Goal: Transaction & Acquisition: Purchase product/service

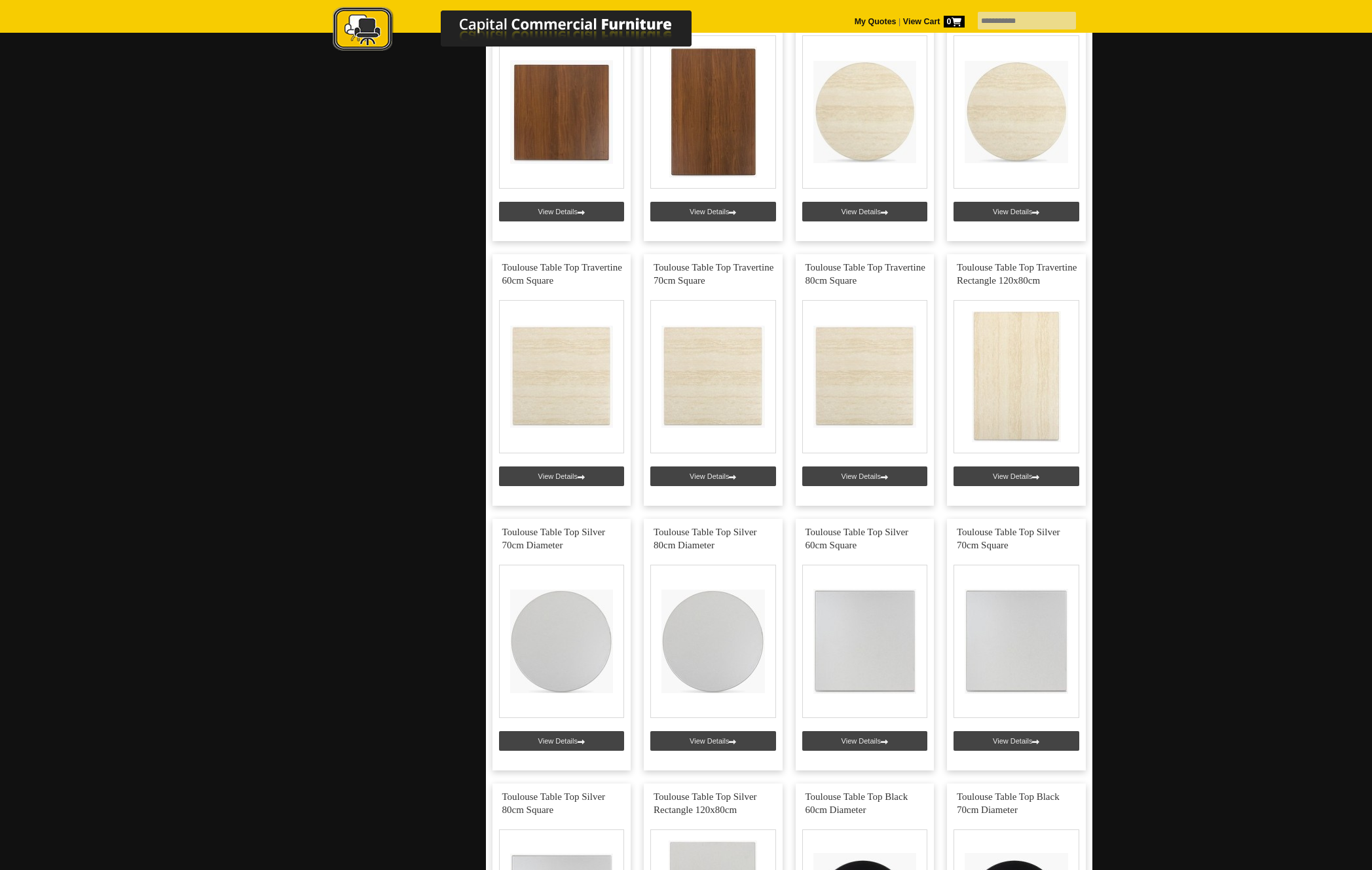
scroll to position [1424, 0]
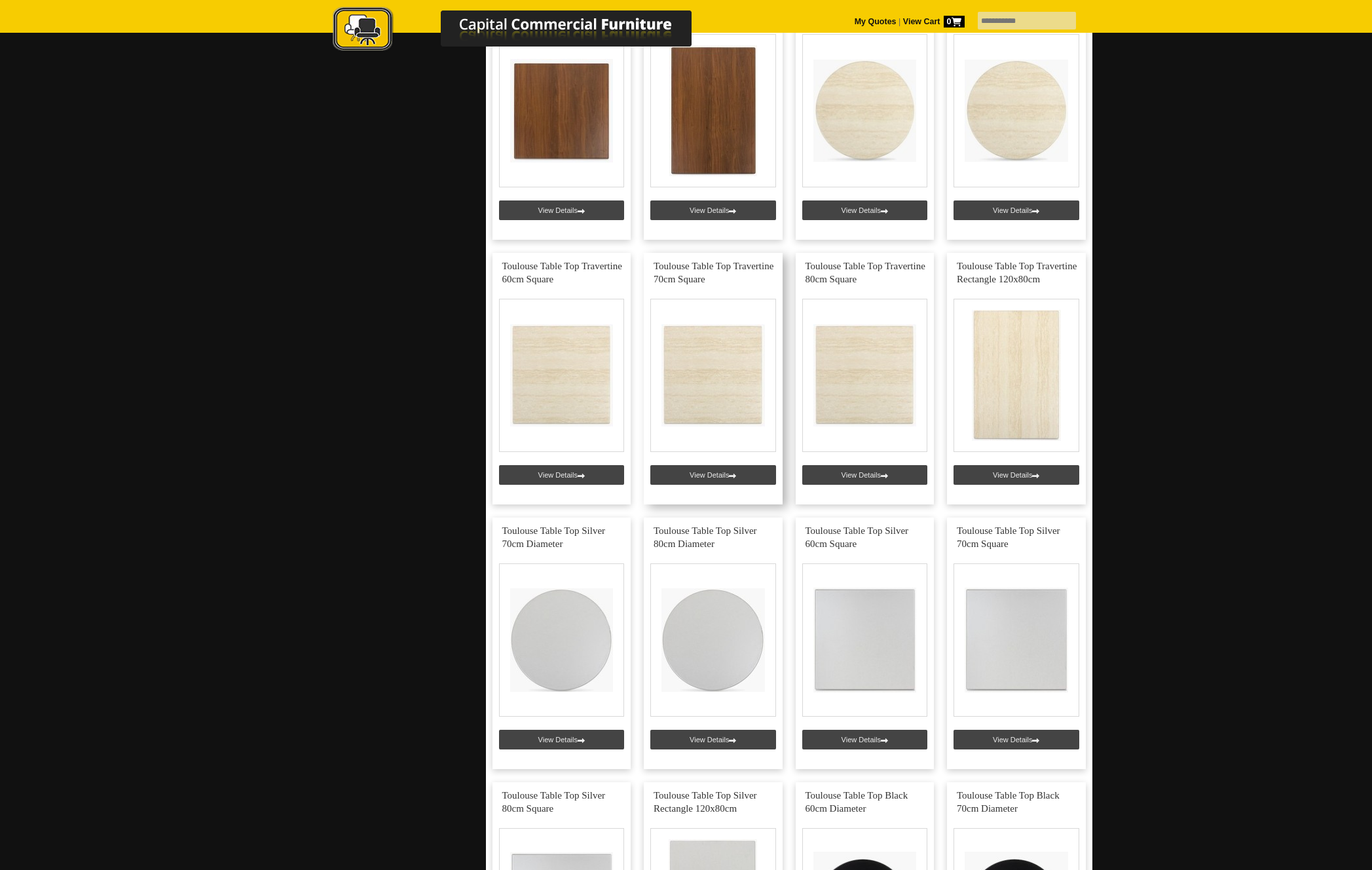
click at [710, 478] on link at bounding box center [712, 378] width 139 height 252
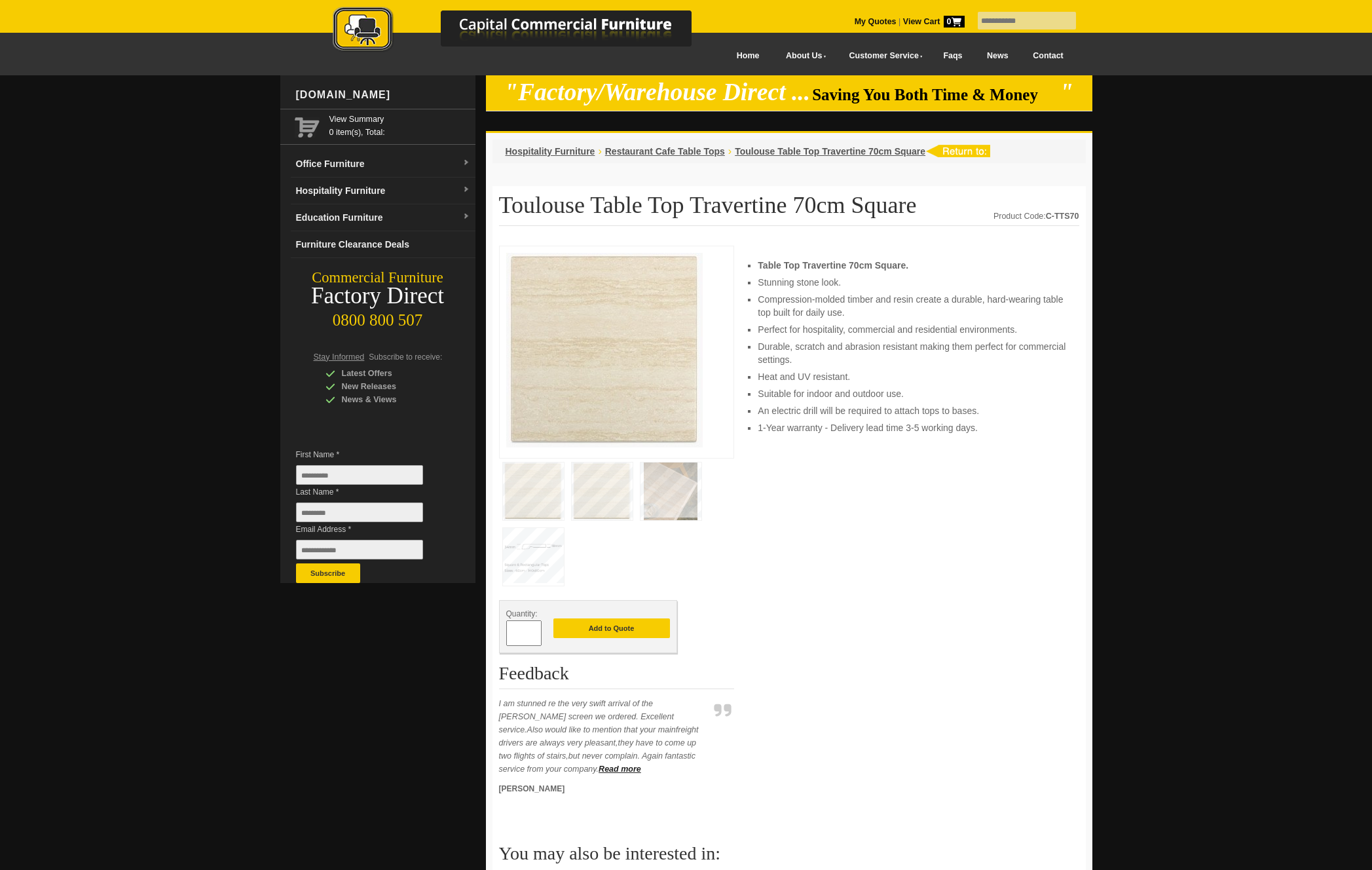
click at [683, 488] on img at bounding box center [672, 492] width 61 height 58
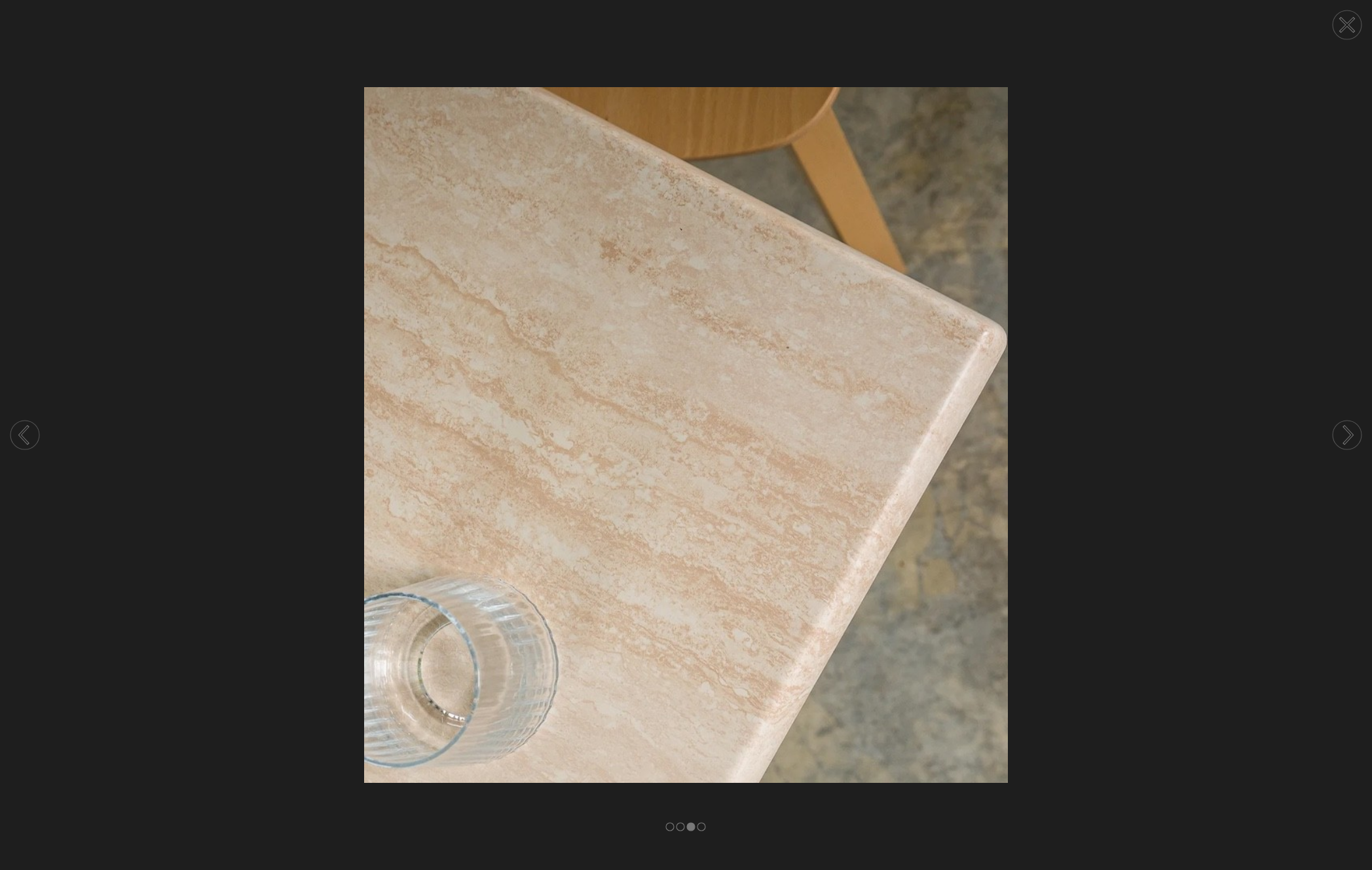
click at [1222, 310] on img at bounding box center [686, 435] width 1372 height 696
click at [1346, 29] on circle at bounding box center [1347, 25] width 29 height 29
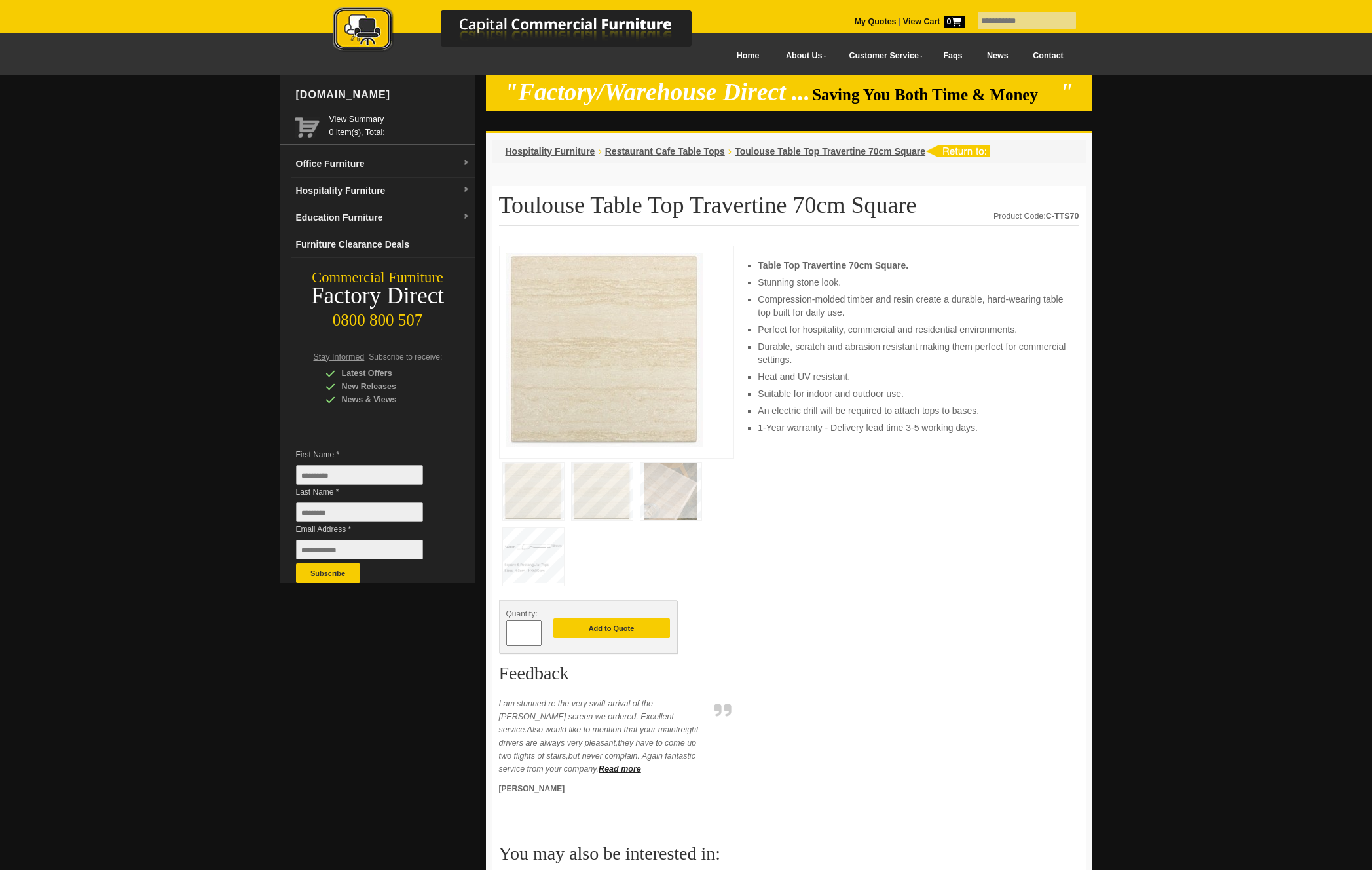
click at [541, 551] on img at bounding box center [534, 557] width 61 height 58
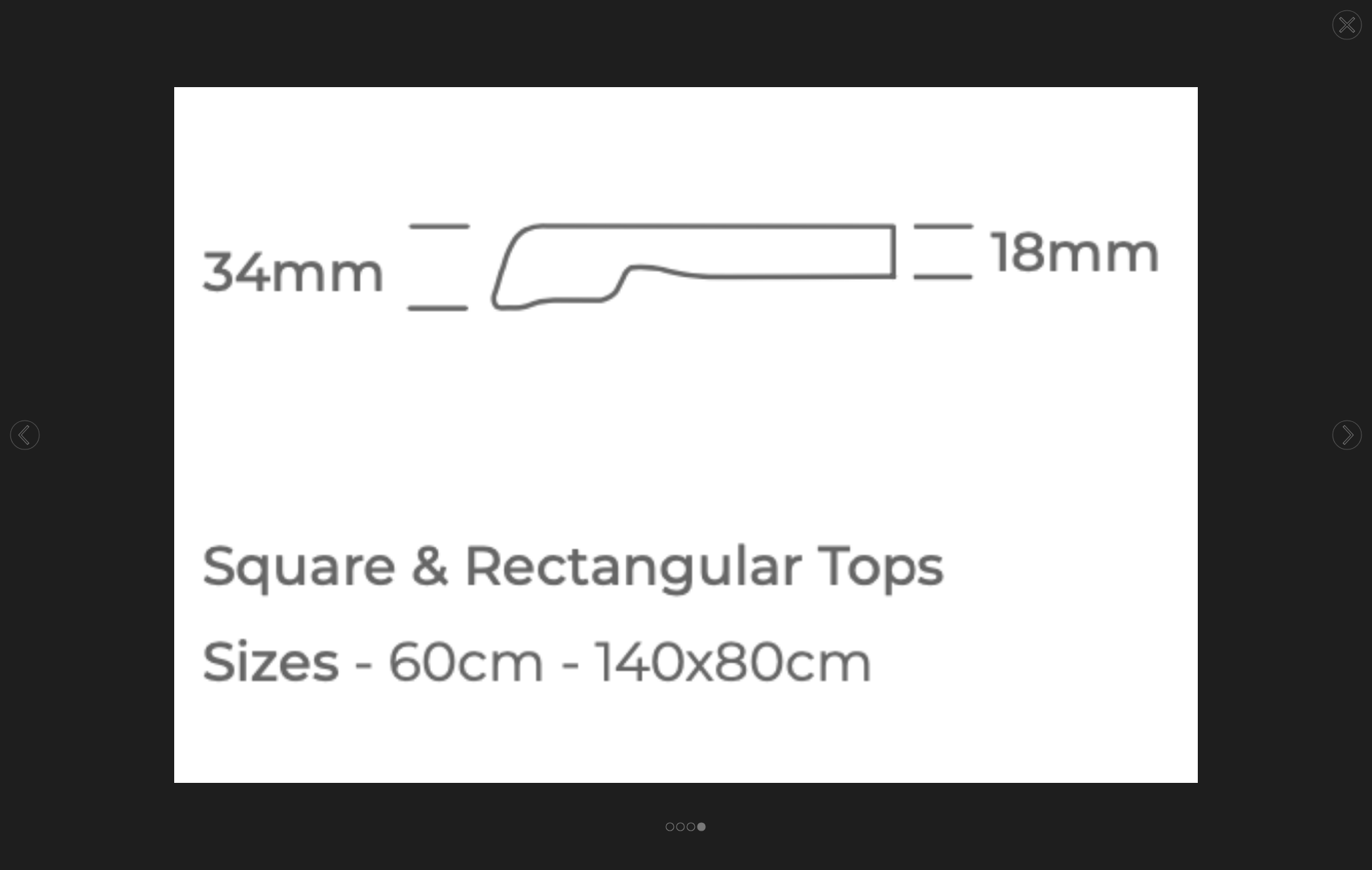
click at [1264, 388] on img at bounding box center [686, 435] width 1372 height 696
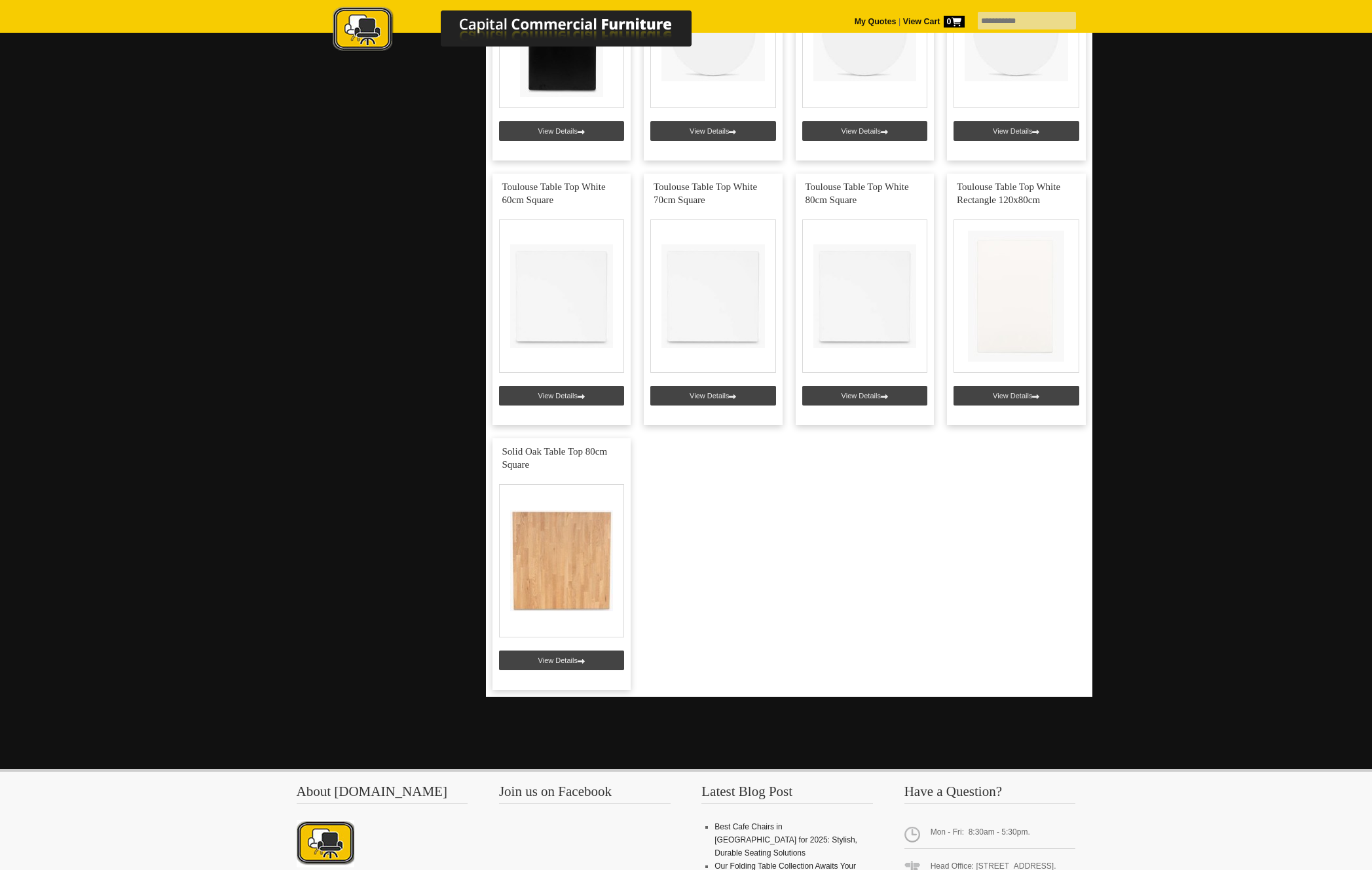
scroll to position [2954, 0]
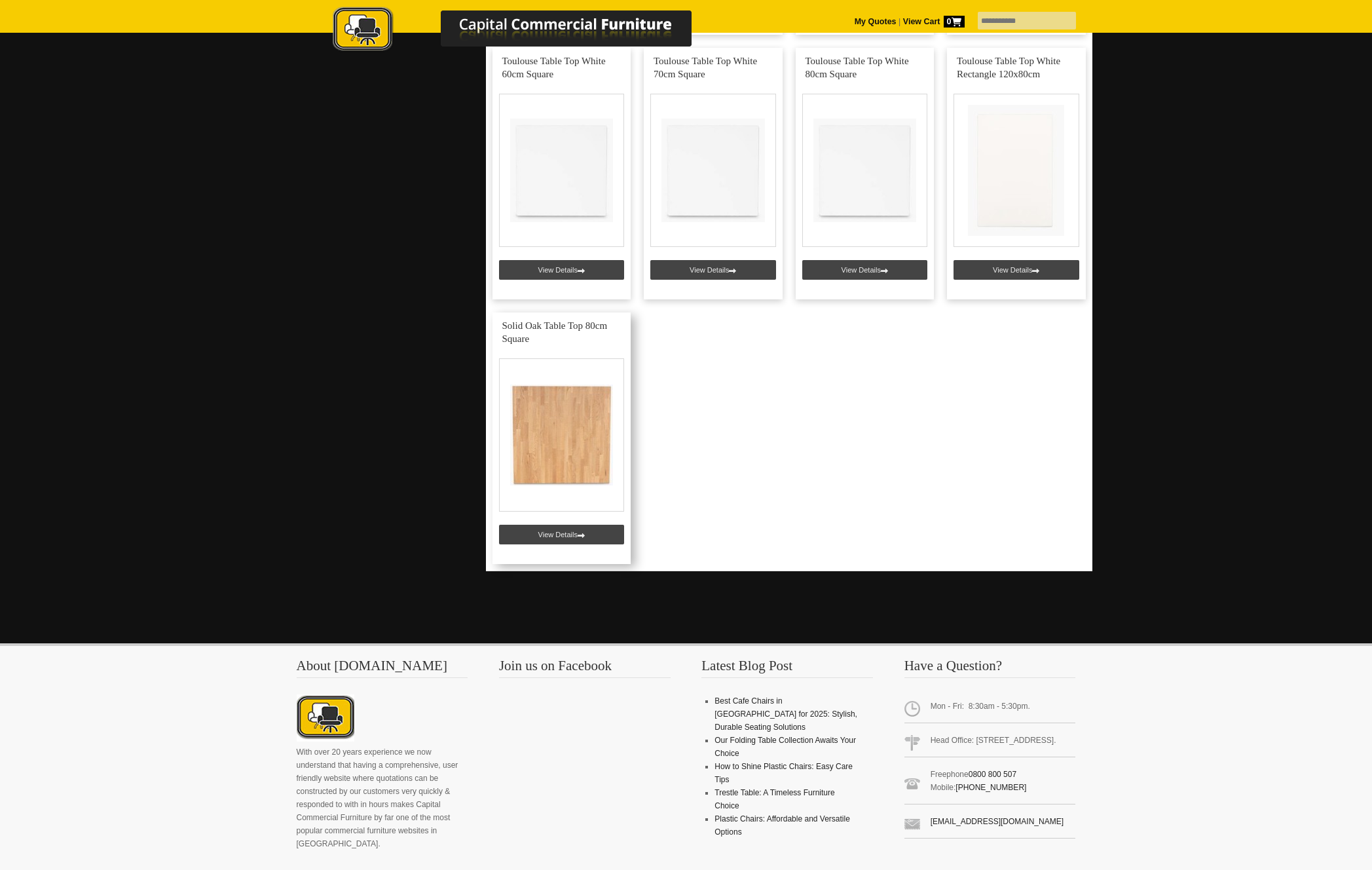
click at [580, 452] on link at bounding box center [561, 439] width 139 height 252
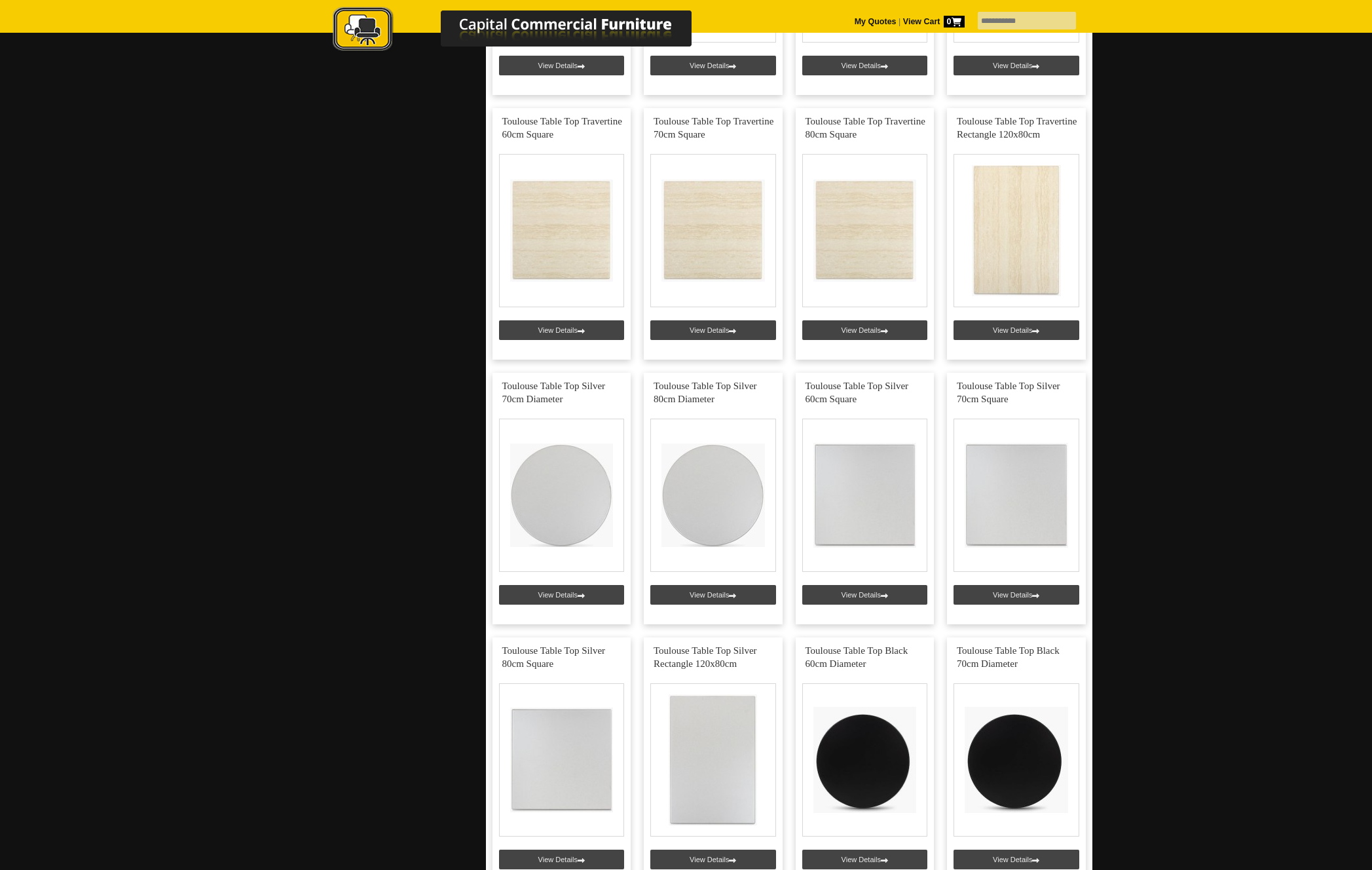
scroll to position [1569, 0]
